Goal: Task Accomplishment & Management: Complete application form

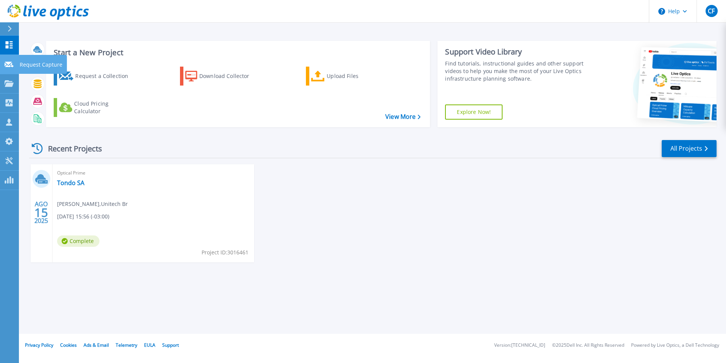
click at [12, 64] on icon at bounding box center [9, 65] width 9 height 6
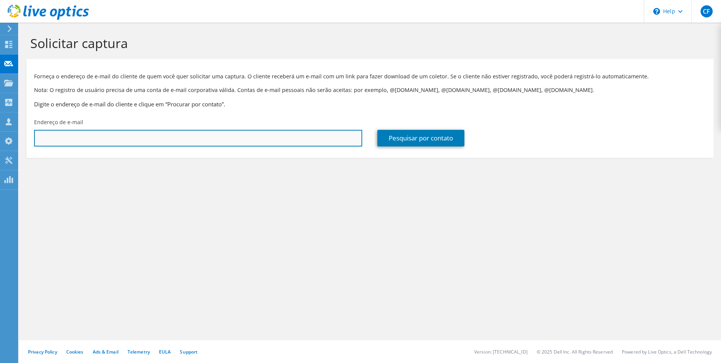
click at [92, 142] on input "text" at bounding box center [198, 138] width 328 height 17
paste input "tbaptista@odebrecht.com"
type input "tbaptista@odebrecht.com"
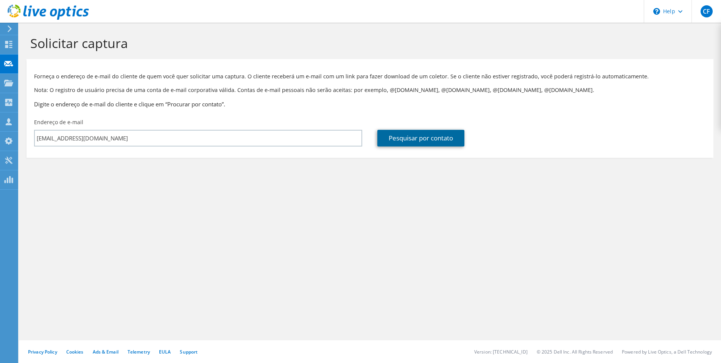
click at [446, 141] on link "Pesquisar por contato" at bounding box center [420, 138] width 87 height 17
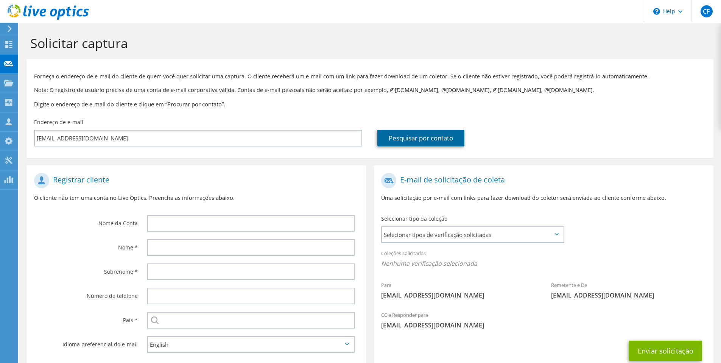
scroll to position [38, 0]
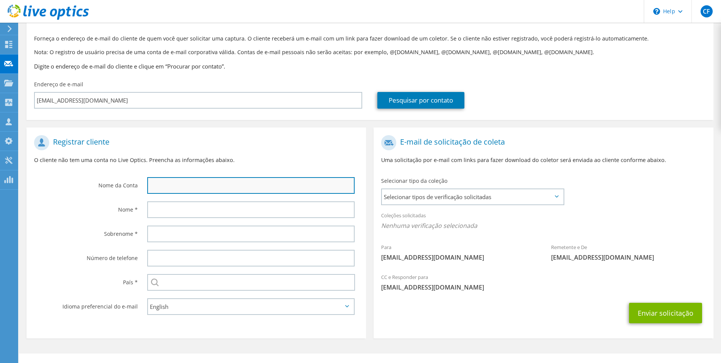
click at [214, 186] on input "text" at bounding box center [250, 185] width 207 height 17
type input "T"
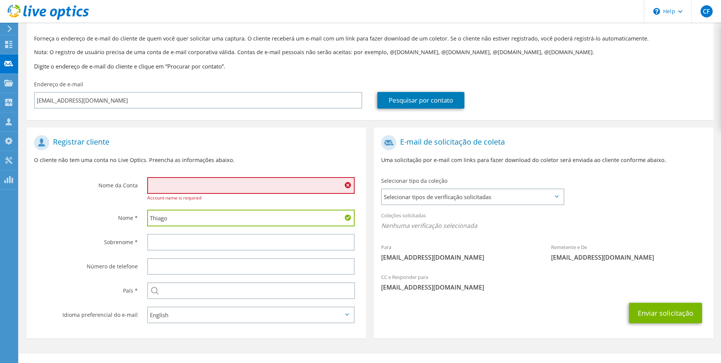
type input "Thiago"
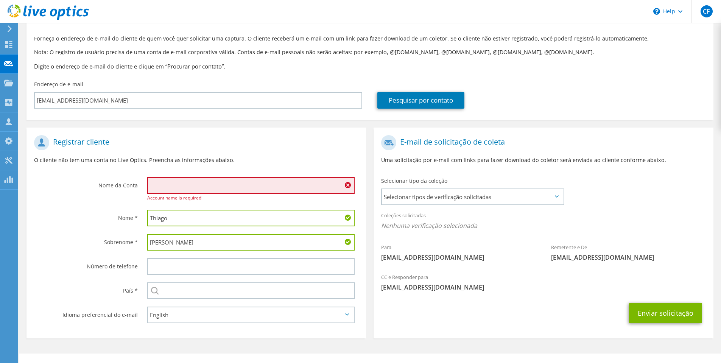
type input "Baptista"
click at [186, 185] on input "text" at bounding box center [250, 185] width 207 height 17
click at [254, 184] on input "text" at bounding box center [250, 185] width 207 height 17
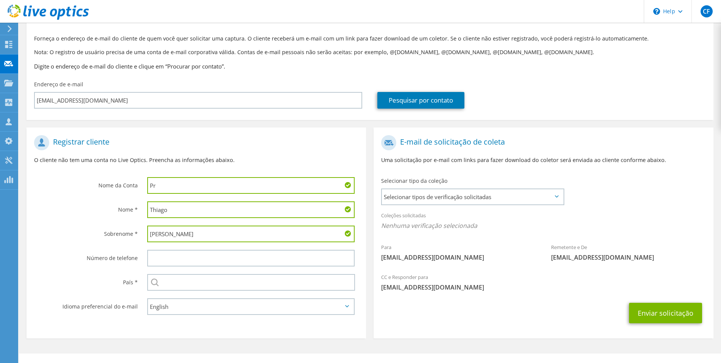
type input "P"
type input "PROSUB"
click at [202, 283] on input "text" at bounding box center [251, 282] width 208 height 17
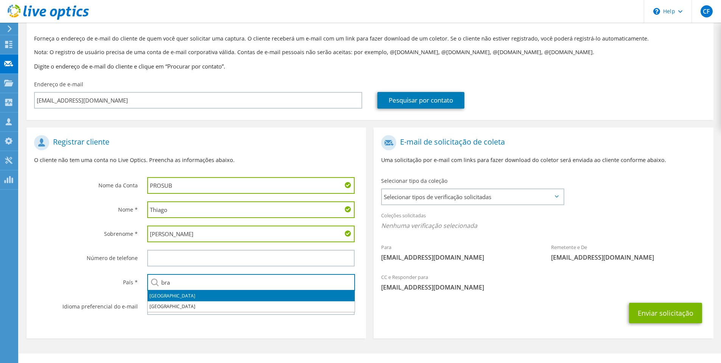
click at [183, 294] on li "Brasil" at bounding box center [251, 295] width 207 height 11
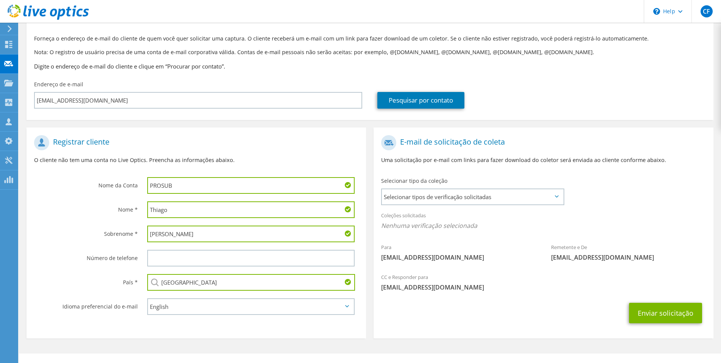
type input "Brasil"
click at [205, 309] on select "English Deutsch Español Français Italiano Polski Português Русский 한국어 中文 日本語" at bounding box center [250, 306] width 207 height 17
select select "pt-BR"
click at [147, 298] on select "English Deutsch Español Français Italiano Polski Português Русский 한국어 中文 日本語" at bounding box center [250, 306] width 207 height 17
click at [466, 205] on div "Selecionar tipos de verificação solicitadas Server Virtualization Optical Prime…" at bounding box center [472, 196] width 183 height 17
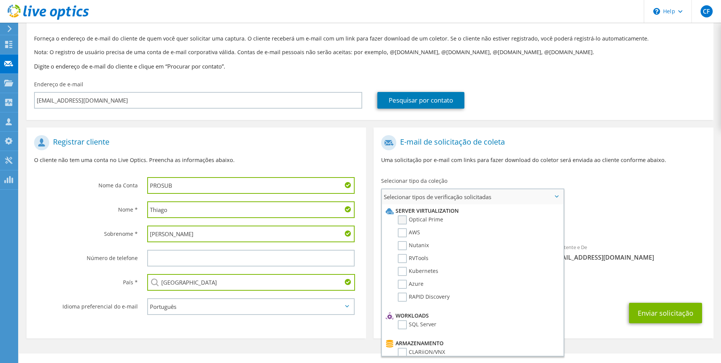
click at [402, 218] on label "Optical Prime" at bounding box center [420, 219] width 45 height 9
click at [0, 0] on input "Optical Prime" at bounding box center [0, 0] width 0 height 0
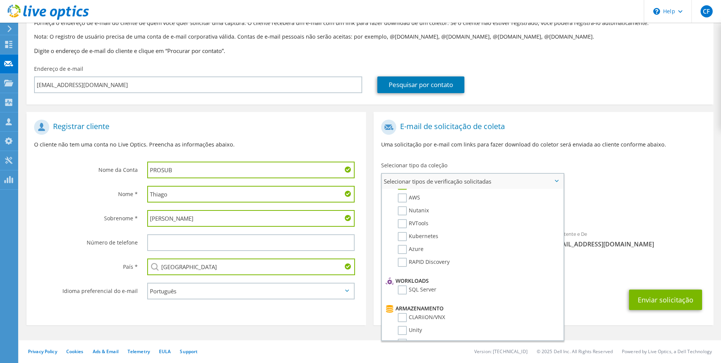
scroll to position [0, 0]
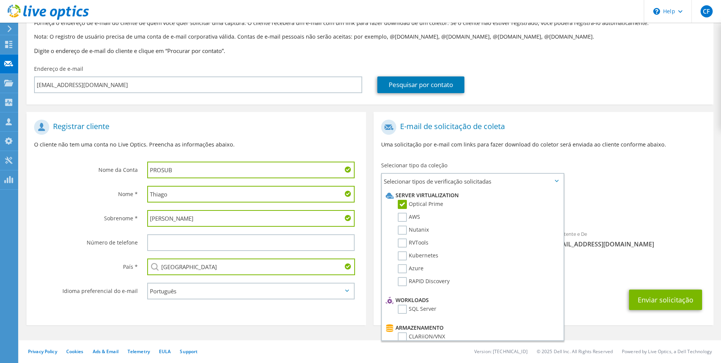
click at [685, 262] on div "CC e Responder para cleiton.franco@unitech.inf.br" at bounding box center [542, 269] width 339 height 26
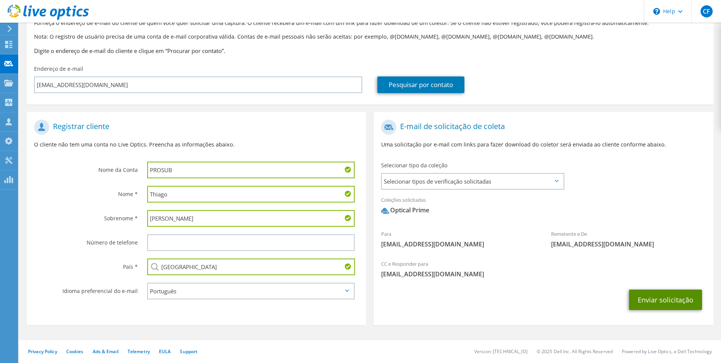
click at [667, 301] on button "Enviar solicitação" at bounding box center [665, 299] width 73 height 20
